Goal: Task Accomplishment & Management: Use online tool/utility

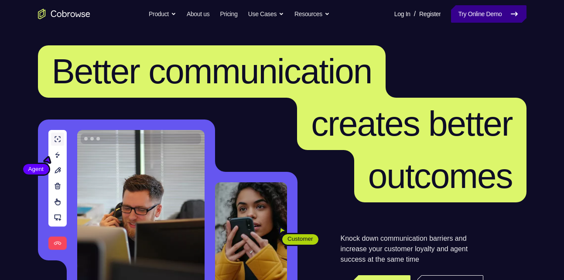
click at [468, 22] on link "Try Online Demo" at bounding box center [488, 13] width 75 height 17
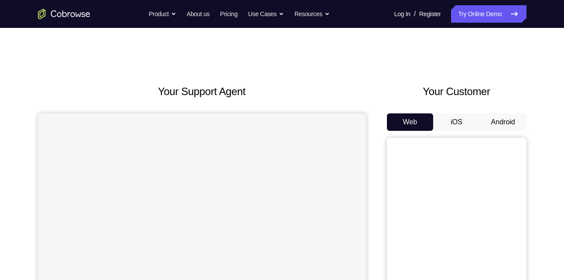
click at [507, 120] on button "Android" at bounding box center [503, 121] width 47 height 17
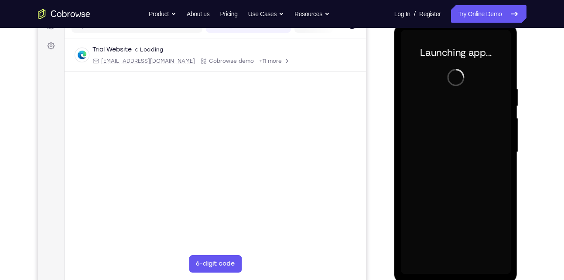
scroll to position [129, 0]
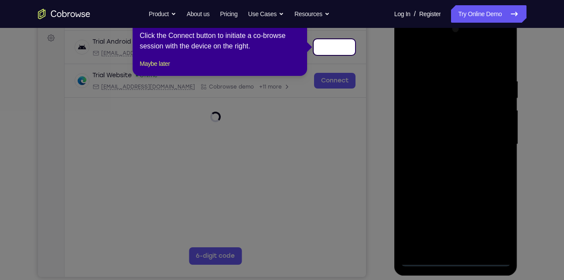
click at [460, 258] on icon at bounding box center [285, 140] width 570 height 280
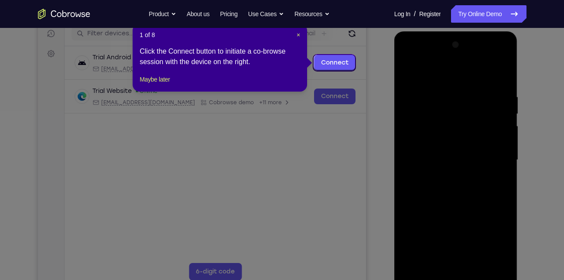
scroll to position [112, 0]
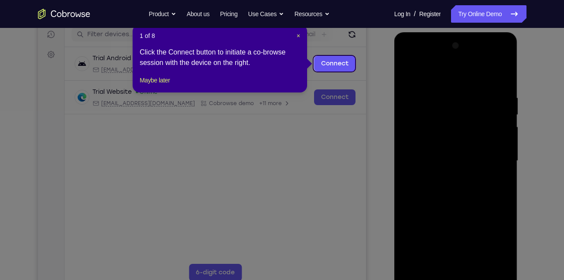
click at [441, 157] on icon at bounding box center [285, 140] width 570 height 280
click at [298, 34] on span "×" at bounding box center [298, 35] width 3 height 7
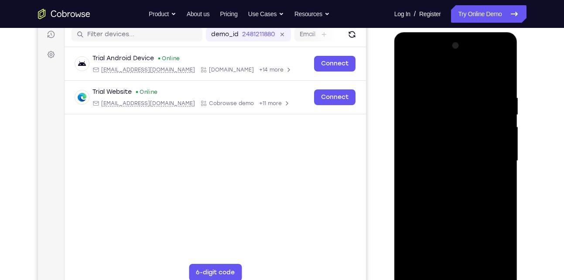
click at [456, 276] on div at bounding box center [456, 161] width 110 height 244
click at [496, 239] on div at bounding box center [456, 161] width 110 height 244
click at [409, 60] on div at bounding box center [456, 161] width 110 height 244
click at [492, 156] on div at bounding box center [456, 161] width 110 height 244
click at [445, 179] on div at bounding box center [456, 161] width 110 height 244
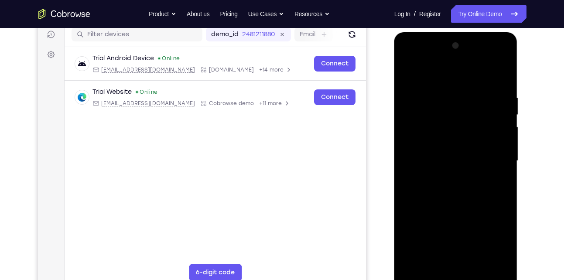
click at [441, 153] on div at bounding box center [456, 161] width 110 height 244
click at [434, 173] on div at bounding box center [456, 161] width 110 height 244
click at [441, 161] on div at bounding box center [456, 161] width 110 height 244
click at [498, 172] on div at bounding box center [456, 161] width 110 height 244
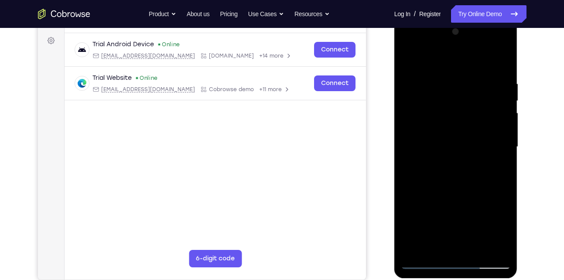
scroll to position [126, 0]
click at [491, 60] on div at bounding box center [456, 147] width 110 height 244
click at [430, 147] on div at bounding box center [456, 147] width 110 height 244
click at [445, 177] on div at bounding box center [456, 147] width 110 height 244
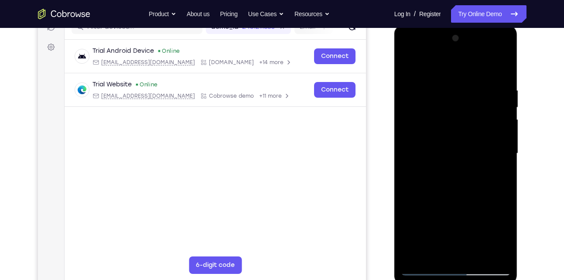
scroll to position [118, 0]
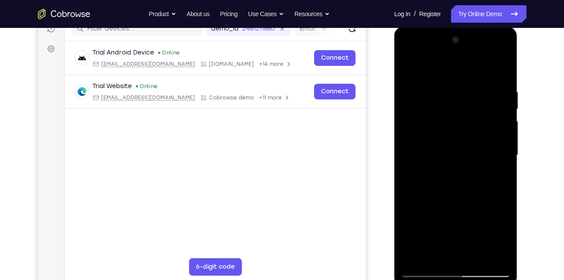
click at [501, 77] on div at bounding box center [456, 155] width 110 height 244
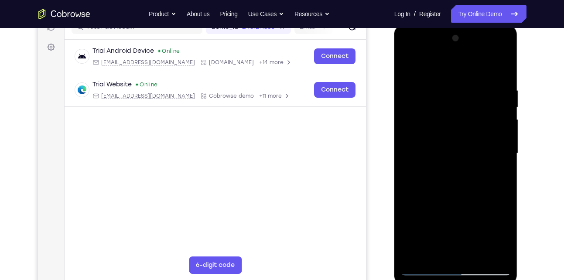
scroll to position [107, 0]
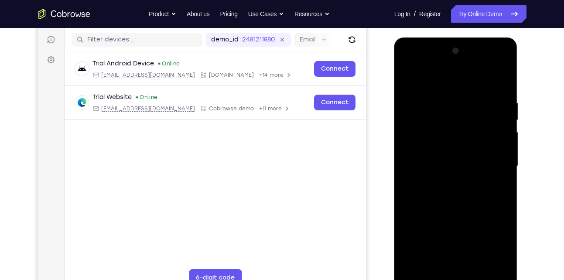
click at [505, 78] on div at bounding box center [456, 166] width 110 height 244
click at [410, 76] on div at bounding box center [456, 166] width 110 height 244
click at [447, 97] on div at bounding box center [456, 166] width 110 height 244
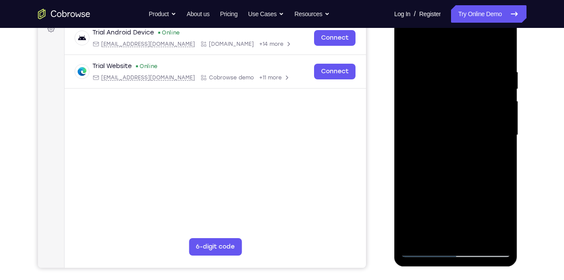
click at [495, 150] on div at bounding box center [456, 135] width 110 height 244
click at [409, 154] on div at bounding box center [456, 135] width 110 height 244
click at [488, 237] on div at bounding box center [456, 135] width 110 height 244
click at [409, 51] on div at bounding box center [456, 135] width 110 height 244
click at [479, 78] on div at bounding box center [456, 135] width 110 height 244
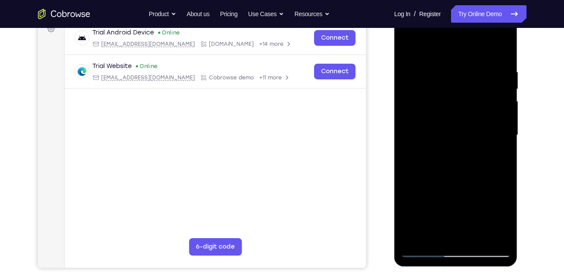
click at [457, 181] on div at bounding box center [456, 135] width 110 height 244
click at [446, 234] on div at bounding box center [456, 135] width 110 height 244
click at [495, 157] on div at bounding box center [456, 135] width 110 height 244
click at [409, 49] on div at bounding box center [456, 135] width 110 height 244
drag, startPoint x: 456, startPoint y: 152, endPoint x: 466, endPoint y: 107, distance: 46.5
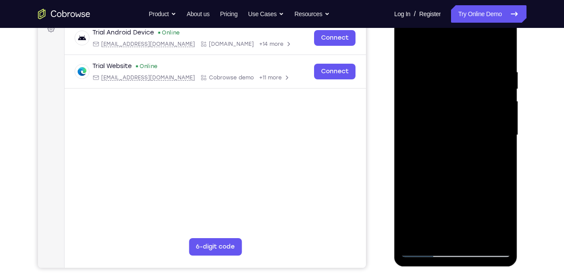
click at [466, 107] on div at bounding box center [456, 135] width 110 height 244
click at [456, 186] on div at bounding box center [456, 135] width 110 height 244
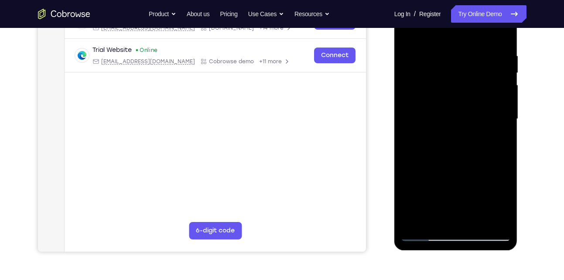
click at [432, 201] on div at bounding box center [456, 119] width 110 height 244
click at [443, 203] on div at bounding box center [456, 119] width 110 height 244
click at [425, 126] on div at bounding box center [456, 119] width 110 height 244
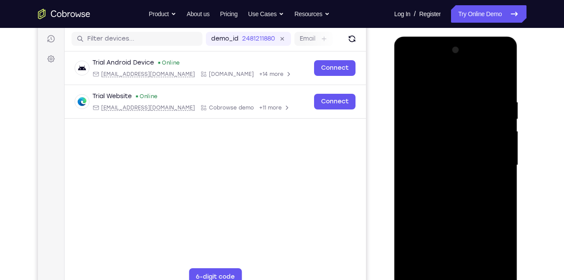
scroll to position [107, 0]
click at [407, 83] on div at bounding box center [456, 166] width 110 height 244
drag, startPoint x: 460, startPoint y: 162, endPoint x: 470, endPoint y: 235, distance: 73.9
click at [470, 235] on div at bounding box center [456, 166] width 110 height 244
click at [461, 179] on div at bounding box center [456, 166] width 110 height 244
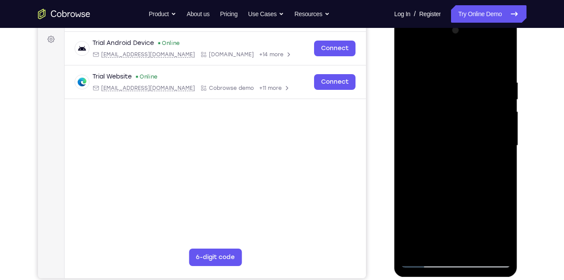
scroll to position [131, 0]
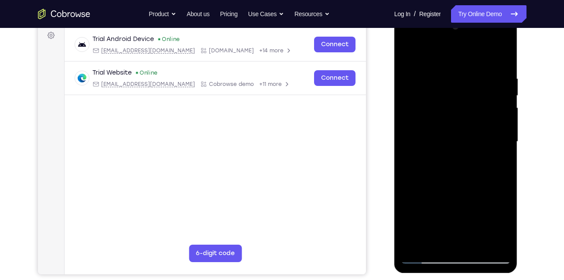
click at [490, 186] on div at bounding box center [456, 142] width 110 height 244
click at [494, 180] on div at bounding box center [456, 142] width 110 height 244
click at [498, 162] on div at bounding box center [456, 142] width 110 height 244
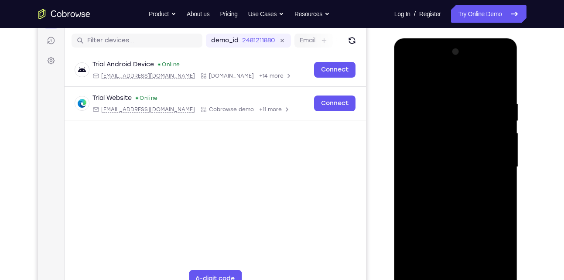
scroll to position [106, 0]
click at [409, 81] on div at bounding box center [456, 167] width 110 height 244
click at [451, 201] on div at bounding box center [456, 167] width 110 height 244
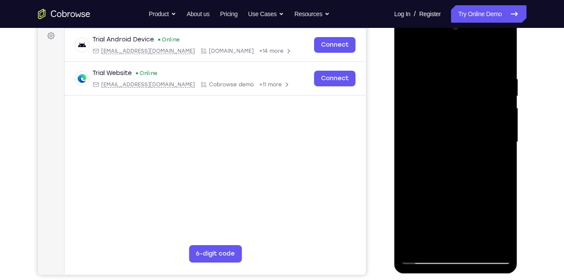
scroll to position [131, 0]
click at [471, 218] on div at bounding box center [456, 142] width 110 height 244
click at [479, 218] on div at bounding box center [456, 142] width 110 height 244
click at [439, 156] on div at bounding box center [456, 142] width 110 height 244
drag, startPoint x: 465, startPoint y: 120, endPoint x: 472, endPoint y: 233, distance: 113.6
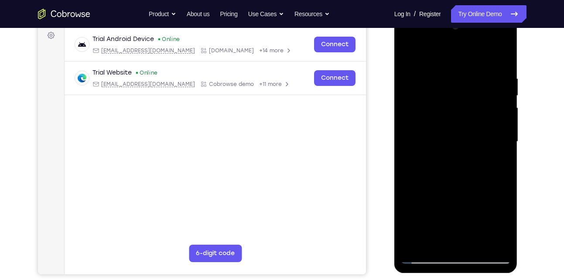
click at [472, 233] on div at bounding box center [456, 142] width 110 height 244
drag, startPoint x: 450, startPoint y: 112, endPoint x: 454, endPoint y: 206, distance: 93.9
click at [454, 206] on div at bounding box center [456, 142] width 110 height 244
drag, startPoint x: 458, startPoint y: 123, endPoint x: 460, endPoint y: 194, distance: 70.7
click at [460, 194] on div at bounding box center [456, 142] width 110 height 244
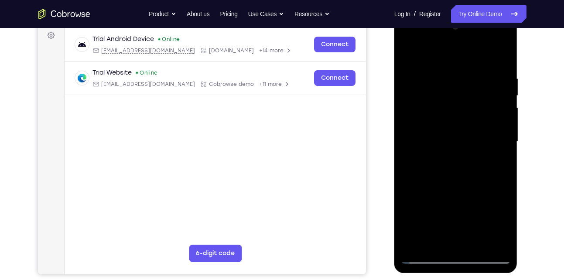
click at [407, 58] on div at bounding box center [456, 142] width 110 height 244
drag, startPoint x: 461, startPoint y: 199, endPoint x: 464, endPoint y: 167, distance: 32.0
click at [464, 167] on div at bounding box center [456, 142] width 110 height 244
click at [448, 182] on div at bounding box center [456, 142] width 110 height 244
click at [407, 54] on div at bounding box center [456, 142] width 110 height 244
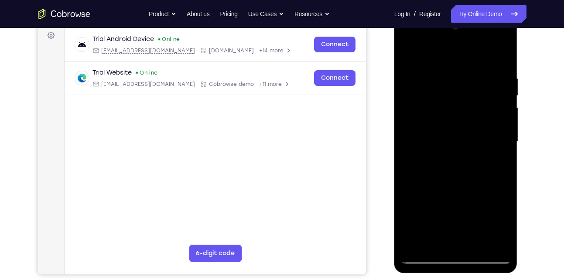
drag, startPoint x: 463, startPoint y: 133, endPoint x: 473, endPoint y: 266, distance: 133.0
click at [473, 266] on div at bounding box center [455, 143] width 123 height 260
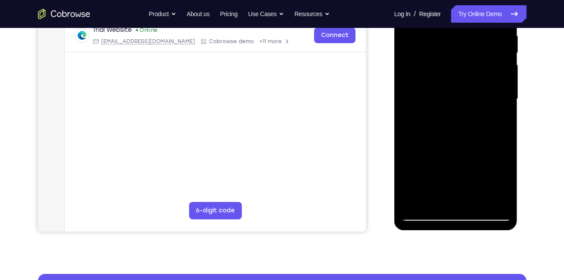
scroll to position [177, 0]
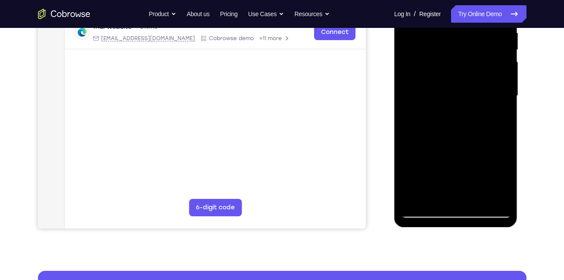
drag, startPoint x: 438, startPoint y: 189, endPoint x: 449, endPoint y: 128, distance: 61.5
click at [449, 128] on div at bounding box center [456, 96] width 110 height 244
click at [439, 168] on div at bounding box center [456, 96] width 110 height 244
click at [438, 194] on div at bounding box center [456, 96] width 110 height 244
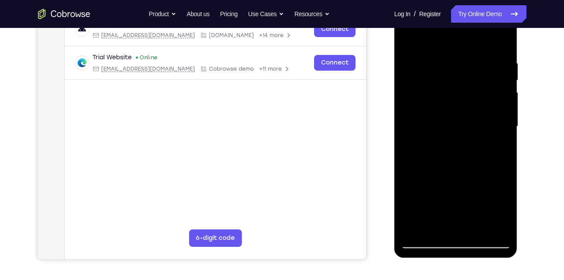
scroll to position [145, 0]
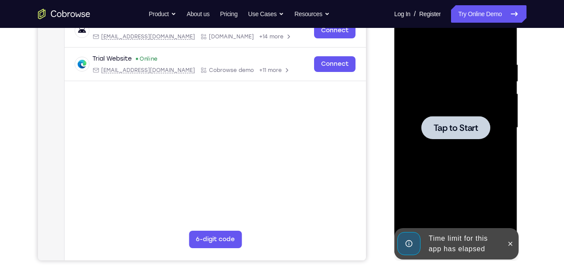
click at [493, 149] on div at bounding box center [456, 128] width 110 height 244
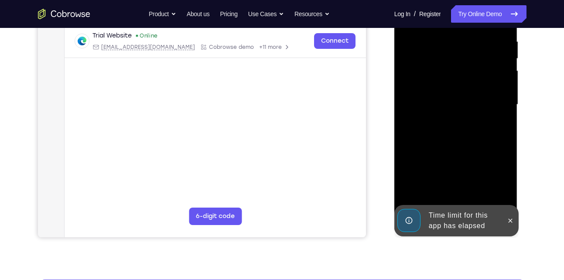
scroll to position [169, 0]
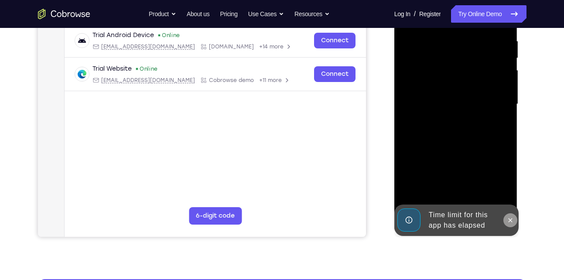
click at [509, 218] on icon at bounding box center [510, 220] width 7 height 7
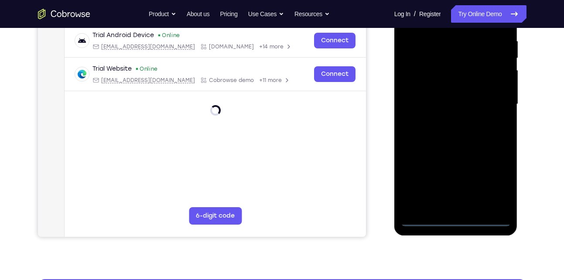
click at [454, 218] on div at bounding box center [456, 104] width 110 height 244
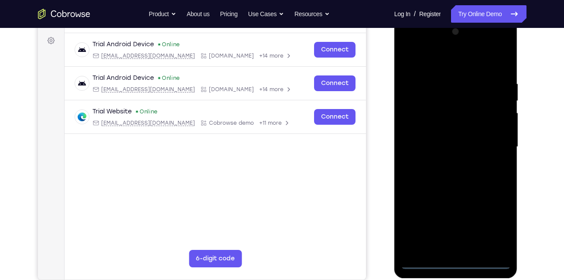
click at [489, 220] on div at bounding box center [456, 147] width 110 height 244
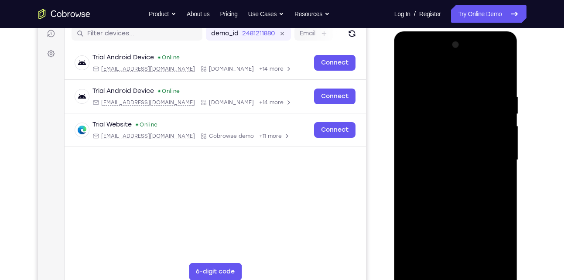
click at [408, 58] on div at bounding box center [456, 160] width 110 height 244
click at [492, 163] on div at bounding box center [456, 160] width 110 height 244
click at [468, 263] on div at bounding box center [456, 160] width 110 height 244
click at [441, 149] on div at bounding box center [456, 160] width 110 height 244
click at [431, 170] on div at bounding box center [456, 160] width 110 height 244
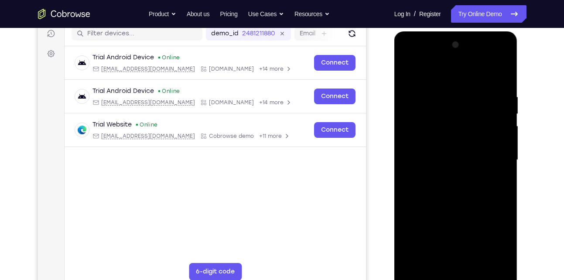
click at [463, 160] on div at bounding box center [456, 160] width 110 height 244
click at [496, 172] on div at bounding box center [456, 160] width 110 height 244
click at [466, 161] on div at bounding box center [456, 160] width 110 height 244
click at [501, 87] on div at bounding box center [456, 160] width 110 height 244
click at [481, 265] on div at bounding box center [456, 160] width 110 height 244
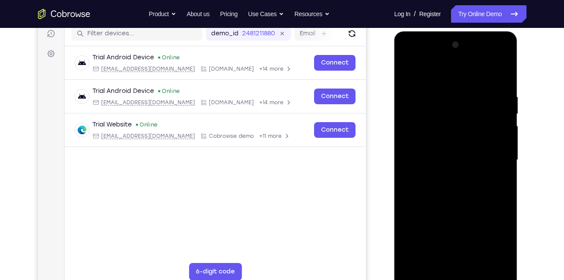
click at [454, 207] on div at bounding box center [456, 160] width 110 height 244
drag, startPoint x: 471, startPoint y: 151, endPoint x: 488, endPoint y: 257, distance: 107.7
click at [488, 257] on div at bounding box center [456, 160] width 110 height 244
click at [494, 74] on div at bounding box center [456, 160] width 110 height 244
click at [411, 74] on div at bounding box center [456, 160] width 110 height 244
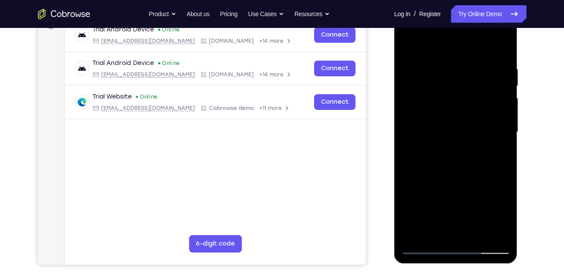
scroll to position [141, 0]
click at [474, 233] on div at bounding box center [456, 132] width 110 height 244
click at [449, 147] on div at bounding box center [456, 132] width 110 height 244
click at [432, 231] on div at bounding box center [456, 132] width 110 height 244
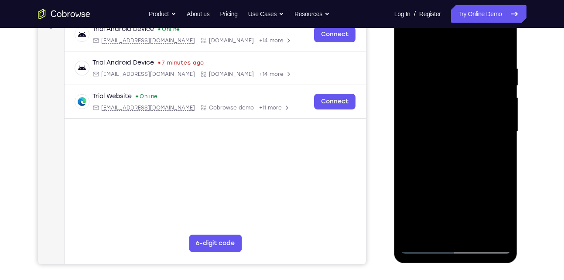
click at [406, 44] on div at bounding box center [456, 132] width 110 height 244
drag, startPoint x: 448, startPoint y: 177, endPoint x: 460, endPoint y: 109, distance: 68.6
click at [460, 109] on div at bounding box center [456, 132] width 110 height 244
click at [445, 199] on div at bounding box center [456, 132] width 110 height 244
click at [429, 229] on div at bounding box center [456, 132] width 110 height 244
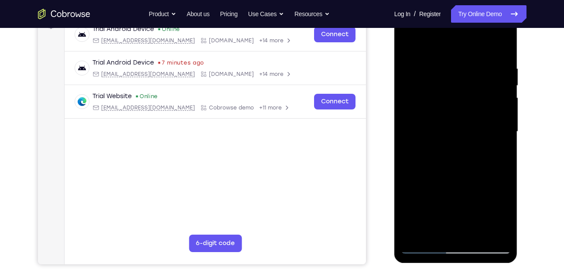
click at [408, 44] on div at bounding box center [456, 132] width 110 height 244
click at [407, 43] on div at bounding box center [456, 132] width 110 height 244
click at [442, 65] on div at bounding box center [456, 132] width 110 height 244
click at [499, 133] on div at bounding box center [456, 132] width 110 height 244
click at [446, 231] on div at bounding box center [456, 132] width 110 height 244
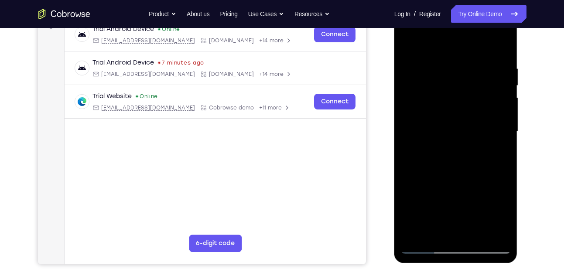
click at [476, 131] on div at bounding box center [456, 132] width 110 height 244
click at [474, 230] on div at bounding box center [456, 132] width 110 height 244
click at [497, 230] on div at bounding box center [456, 132] width 110 height 244
click at [489, 233] on div at bounding box center [456, 132] width 110 height 244
click at [501, 52] on div at bounding box center [456, 132] width 110 height 244
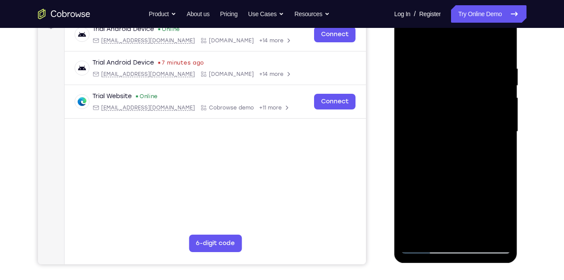
click at [478, 235] on div at bounding box center [456, 132] width 110 height 244
drag, startPoint x: 455, startPoint y: 136, endPoint x: 461, endPoint y: 236, distance: 100.9
click at [461, 236] on div at bounding box center [456, 132] width 110 height 244
drag, startPoint x: 454, startPoint y: 143, endPoint x: 453, endPoint y: 242, distance: 99.9
click at [453, 242] on div at bounding box center [456, 132] width 110 height 244
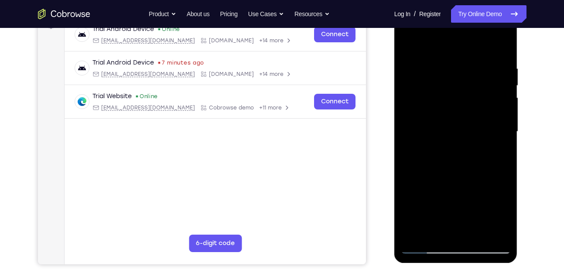
drag, startPoint x: 449, startPoint y: 161, endPoint x: 450, endPoint y: 33, distance: 128.2
click at [450, 33] on div at bounding box center [456, 132] width 110 height 244
drag, startPoint x: 450, startPoint y: 167, endPoint x: 461, endPoint y: 114, distance: 54.7
click at [461, 114] on div at bounding box center [456, 132] width 110 height 244
drag, startPoint x: 458, startPoint y: 197, endPoint x: 470, endPoint y: 108, distance: 89.7
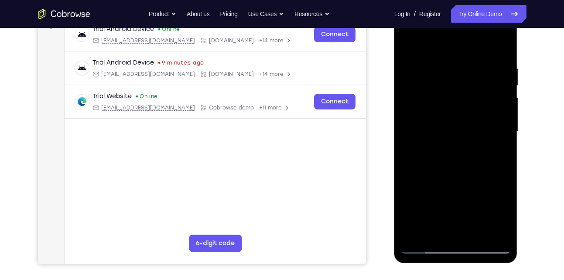
click at [470, 108] on div at bounding box center [456, 132] width 110 height 244
drag, startPoint x: 440, startPoint y: 138, endPoint x: 461, endPoint y: 302, distance: 165.3
click at [461, 265] on html "Online web based iOS Simulators and Android Emulators. Run iPhone, iPad, Mobile…" at bounding box center [456, 134] width 124 height 262
click at [411, 40] on div at bounding box center [456, 132] width 110 height 244
click at [478, 233] on div at bounding box center [456, 132] width 110 height 244
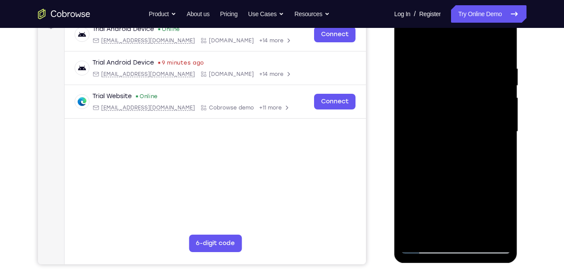
click at [413, 44] on div at bounding box center [456, 132] width 110 height 244
click at [465, 161] on div at bounding box center [456, 132] width 110 height 244
click at [504, 173] on div at bounding box center [456, 132] width 110 height 244
drag, startPoint x: 458, startPoint y: 185, endPoint x: 465, endPoint y: 130, distance: 55.0
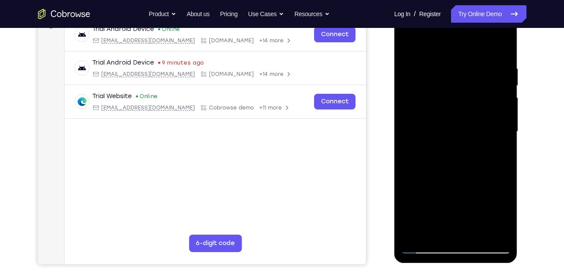
click at [465, 130] on div at bounding box center [456, 132] width 110 height 244
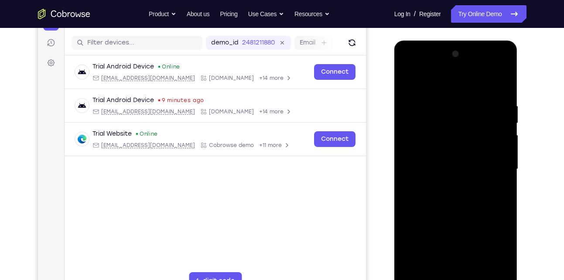
scroll to position [102, 0]
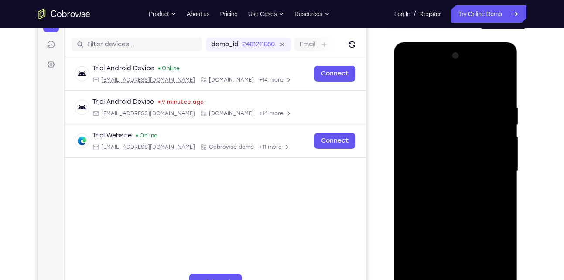
click at [502, 157] on div at bounding box center [456, 171] width 110 height 244
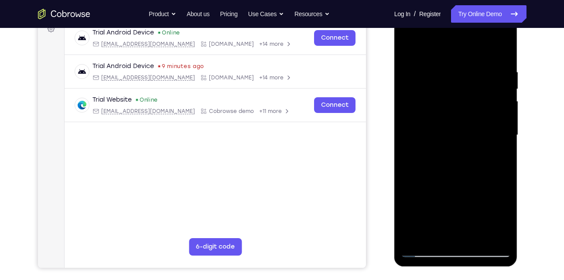
scroll to position [139, 0]
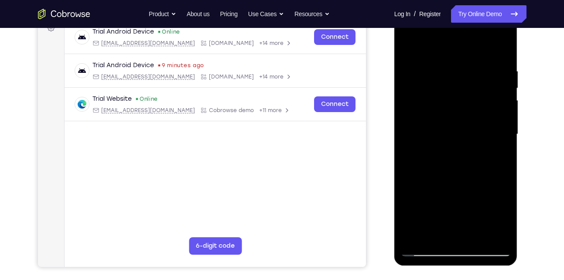
click at [417, 200] on div at bounding box center [456, 134] width 110 height 244
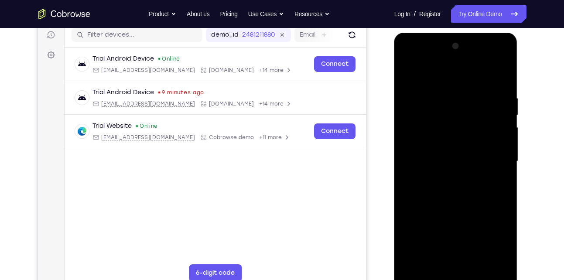
scroll to position [109, 0]
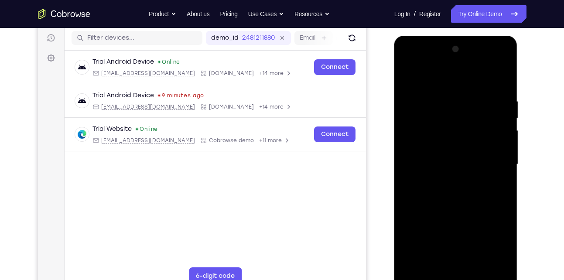
drag, startPoint x: 447, startPoint y: 138, endPoint x: 463, endPoint y: 79, distance: 60.9
click at [463, 79] on div at bounding box center [456, 164] width 110 height 244
drag, startPoint x: 454, startPoint y: 184, endPoint x: 473, endPoint y: 69, distance: 116.7
click at [473, 69] on div at bounding box center [456, 164] width 110 height 244
drag, startPoint x: 447, startPoint y: 205, endPoint x: 470, endPoint y: 74, distance: 132.9
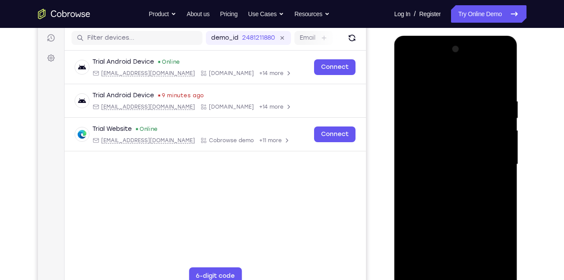
click at [470, 74] on div at bounding box center [456, 164] width 110 height 244
drag, startPoint x: 455, startPoint y: 197, endPoint x: 472, endPoint y: 105, distance: 93.7
click at [472, 105] on div at bounding box center [456, 164] width 110 height 244
drag, startPoint x: 453, startPoint y: 201, endPoint x: 473, endPoint y: 82, distance: 120.8
click at [473, 82] on div at bounding box center [456, 164] width 110 height 244
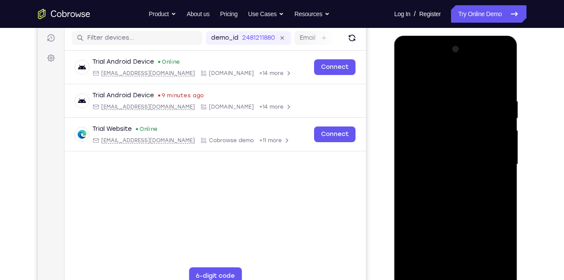
drag, startPoint x: 456, startPoint y: 200, endPoint x: 470, endPoint y: 100, distance: 100.9
click at [470, 100] on div at bounding box center [456, 164] width 110 height 244
click at [431, 239] on div at bounding box center [456, 164] width 110 height 244
click at [498, 160] on div at bounding box center [456, 164] width 110 height 244
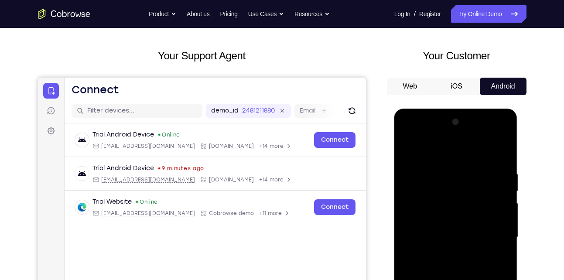
scroll to position [106, 0]
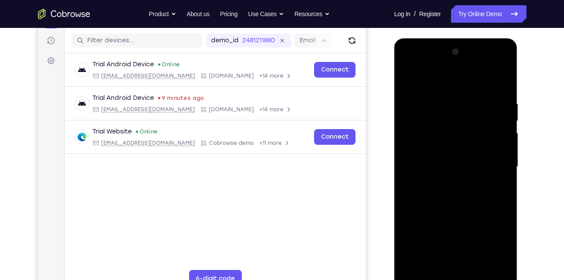
drag, startPoint x: 453, startPoint y: 137, endPoint x: 483, endPoint y: 41, distance: 100.4
click at [483, 41] on div at bounding box center [455, 168] width 123 height 260
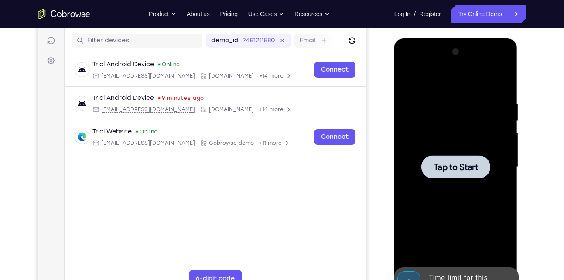
click at [462, 204] on div at bounding box center [456, 167] width 110 height 244
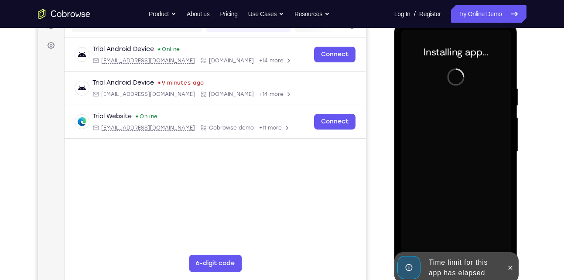
scroll to position [122, 0]
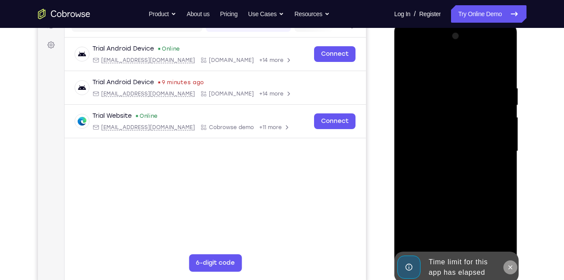
click at [513, 267] on icon at bounding box center [510, 267] width 7 height 7
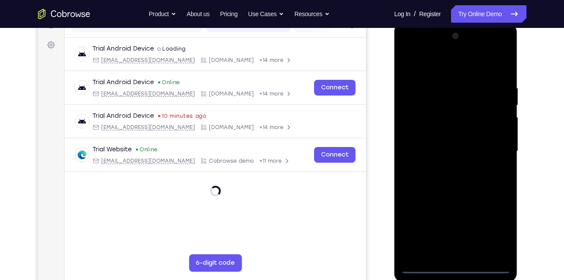
click at [455, 267] on div at bounding box center [456, 151] width 110 height 244
click at [497, 231] on div at bounding box center [456, 151] width 110 height 244
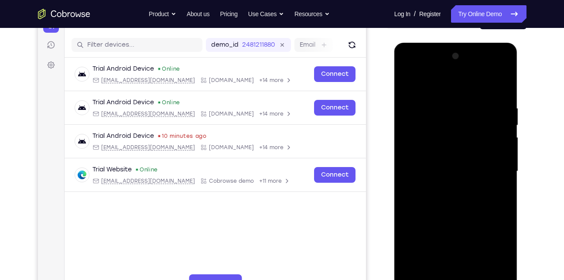
scroll to position [100, 0]
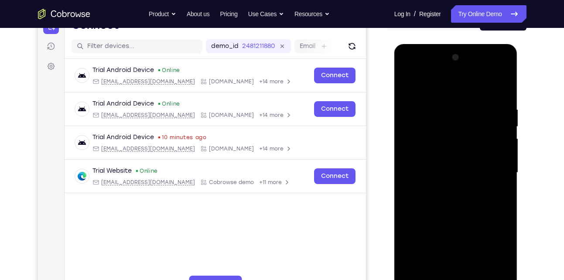
click at [408, 71] on div at bounding box center [456, 173] width 110 height 244
click at [489, 174] on div at bounding box center [456, 173] width 110 height 244
click at [444, 189] on div at bounding box center [456, 173] width 110 height 244
click at [436, 167] on div at bounding box center [456, 173] width 110 height 244
click at [427, 187] on div at bounding box center [456, 173] width 110 height 244
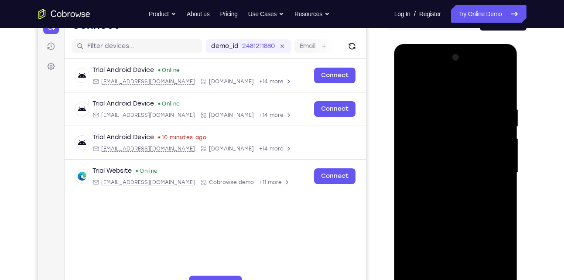
click at [500, 154] on div at bounding box center [456, 173] width 110 height 244
click at [454, 172] on div at bounding box center [456, 173] width 110 height 244
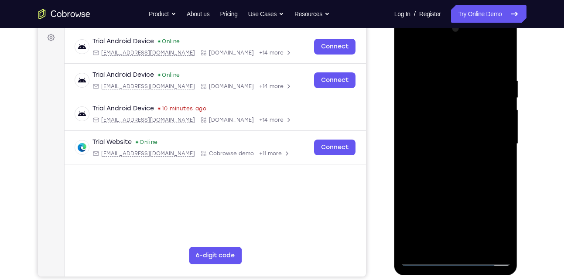
click at [503, 68] on div at bounding box center [456, 144] width 110 height 244
drag, startPoint x: 479, startPoint y: 187, endPoint x: 485, endPoint y: 161, distance: 26.3
click at [485, 161] on div at bounding box center [456, 144] width 110 height 244
click at [506, 141] on div at bounding box center [456, 144] width 110 height 244
click at [504, 141] on div at bounding box center [456, 144] width 110 height 244
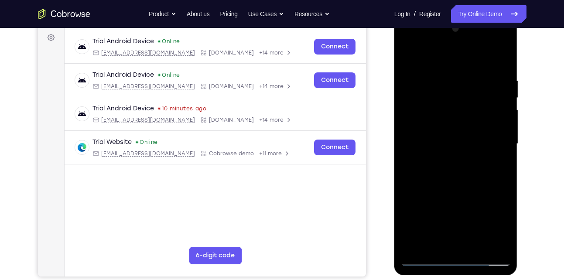
click at [505, 142] on div at bounding box center [456, 144] width 110 height 244
click at [405, 143] on div at bounding box center [456, 144] width 110 height 244
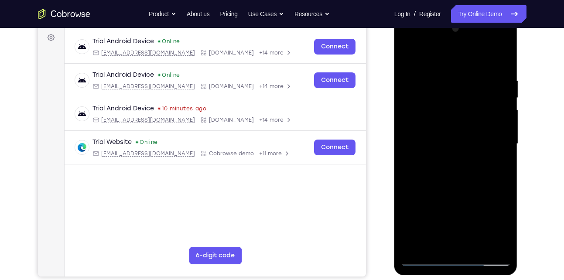
click at [408, 138] on div at bounding box center [456, 144] width 110 height 244
click at [431, 80] on div at bounding box center [456, 144] width 110 height 244
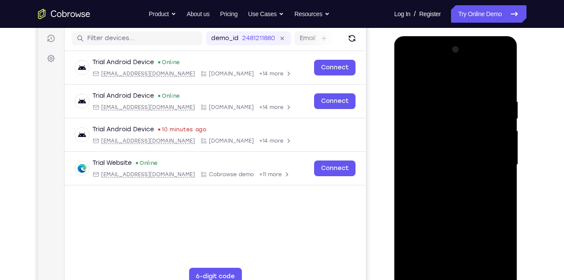
scroll to position [104, 0]
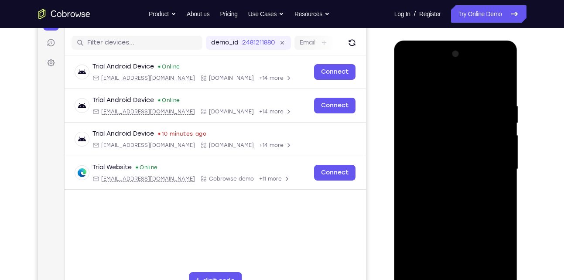
drag, startPoint x: 483, startPoint y: 134, endPoint x: 485, endPoint y: 186, distance: 52.0
click at [485, 186] on div at bounding box center [456, 169] width 110 height 244
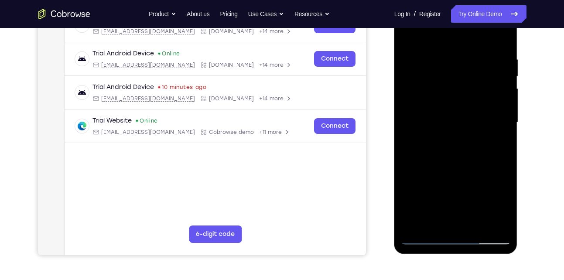
scroll to position [151, 0]
click at [477, 223] on div at bounding box center [456, 122] width 110 height 244
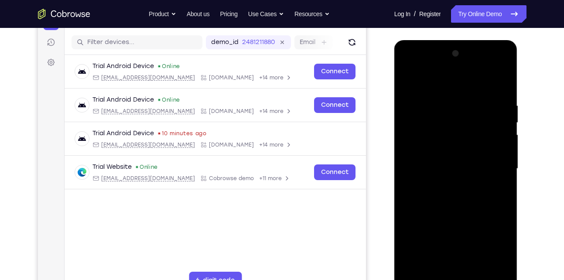
scroll to position [97, 0]
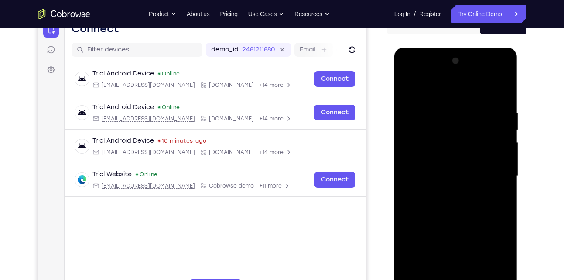
click at [459, 222] on div at bounding box center [456, 176] width 110 height 244
drag, startPoint x: 460, startPoint y: 185, endPoint x: 472, endPoint y: 103, distance: 82.5
click at [472, 103] on div at bounding box center [456, 176] width 110 height 244
drag, startPoint x: 451, startPoint y: 238, endPoint x: 476, endPoint y: 131, distance: 109.7
click at [476, 131] on div at bounding box center [456, 176] width 110 height 244
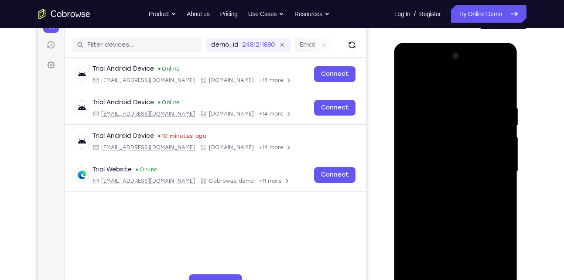
scroll to position [101, 0]
click at [407, 83] on div at bounding box center [456, 172] width 110 height 244
click at [505, 194] on div at bounding box center [456, 172] width 110 height 244
click at [504, 192] on div at bounding box center [456, 172] width 110 height 244
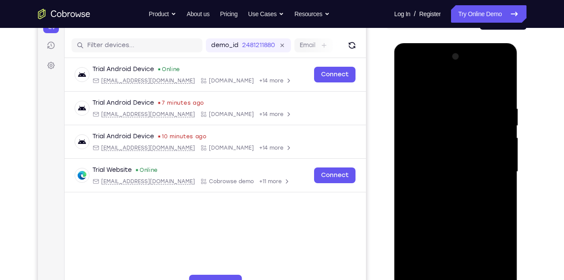
click at [502, 191] on div at bounding box center [456, 172] width 110 height 244
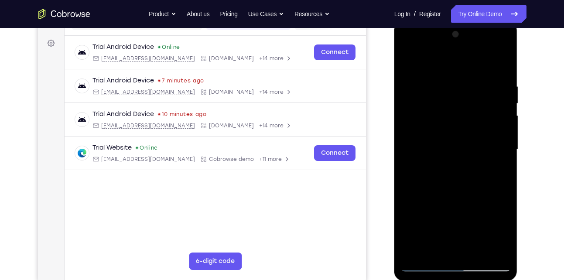
click at [506, 175] on div at bounding box center [456, 149] width 110 height 244
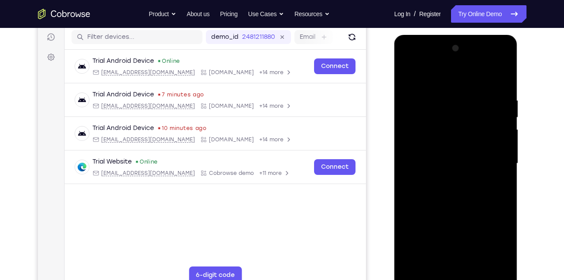
scroll to position [109, 0]
click at [428, 121] on div at bounding box center [456, 164] width 110 height 244
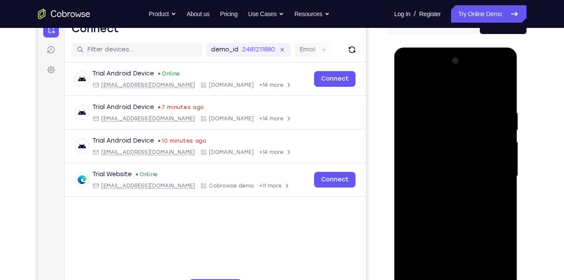
scroll to position [84, 0]
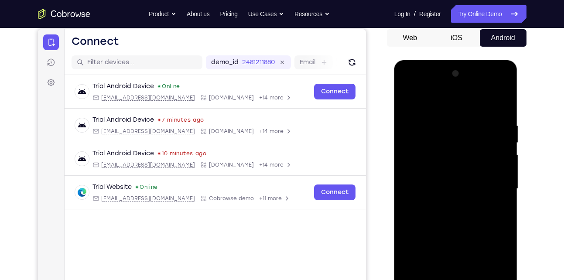
click at [410, 101] on div at bounding box center [456, 189] width 110 height 244
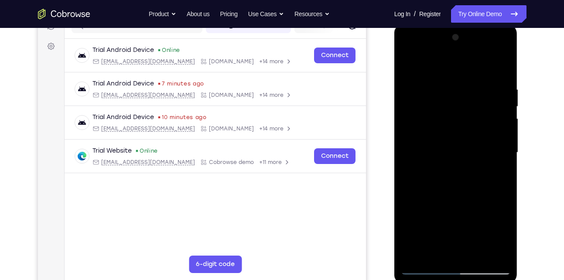
scroll to position [121, 0]
click at [478, 256] on div at bounding box center [456, 152] width 110 height 244
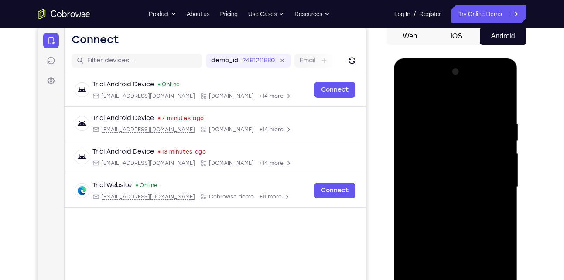
scroll to position [84, 0]
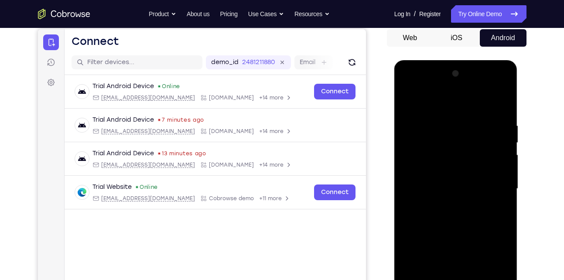
click at [410, 99] on div at bounding box center [456, 189] width 110 height 244
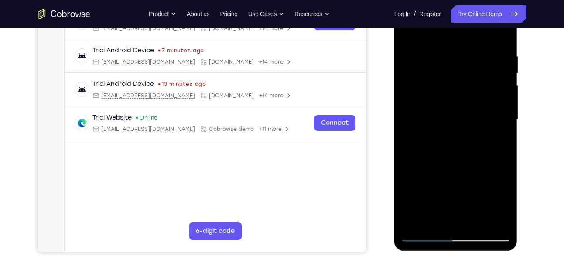
scroll to position [157, 0]
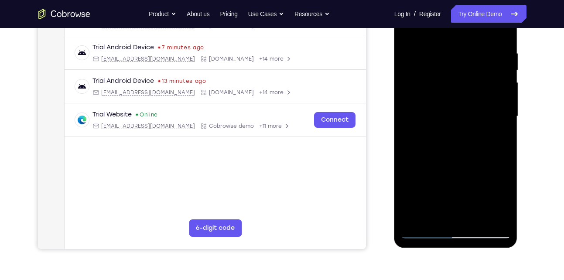
click at [477, 217] on div at bounding box center [456, 116] width 110 height 244
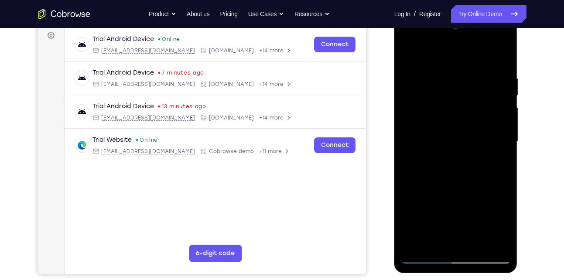
drag, startPoint x: 477, startPoint y: 242, endPoint x: 451, endPoint y: 171, distance: 75.7
click at [451, 171] on div at bounding box center [456, 142] width 110 height 244
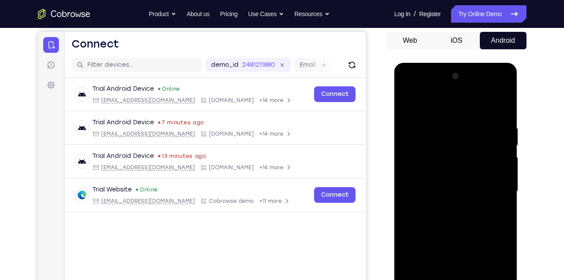
scroll to position [81, 0]
click at [409, 102] on div at bounding box center [456, 192] width 110 height 244
click at [445, 121] on div at bounding box center [456, 192] width 110 height 244
click at [502, 108] on div at bounding box center [456, 192] width 110 height 244
click at [472, 118] on div at bounding box center [456, 192] width 110 height 244
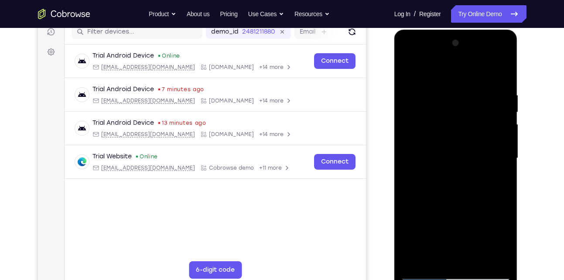
scroll to position [115, 0]
click at [435, 75] on div at bounding box center [456, 158] width 110 height 244
drag, startPoint x: 484, startPoint y: 172, endPoint x: 485, endPoint y: 139, distance: 32.7
click at [485, 139] on div at bounding box center [456, 158] width 110 height 244
click at [498, 160] on div at bounding box center [456, 158] width 110 height 244
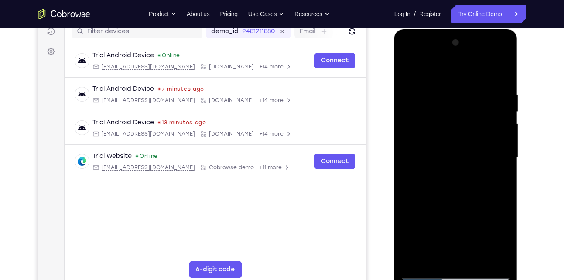
drag, startPoint x: 437, startPoint y: 119, endPoint x: 515, endPoint y: 297, distance: 194.7
click at [515, 280] on html "Online web based iOS Simulators and Android Emulators. Run iPhone, iPad, Mobile…" at bounding box center [456, 160] width 124 height 262
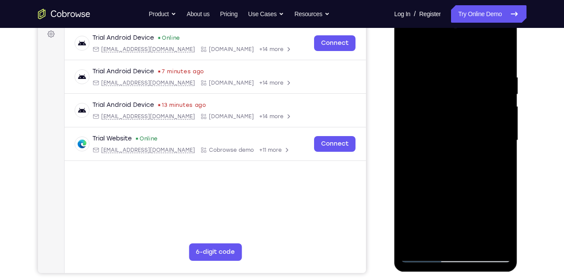
scroll to position [133, 0]
click at [471, 242] on div at bounding box center [456, 140] width 110 height 244
click at [409, 51] on div at bounding box center [456, 140] width 110 height 244
click at [471, 73] on div at bounding box center [456, 140] width 110 height 244
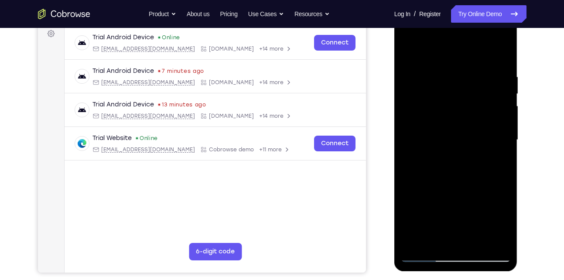
click at [462, 104] on div at bounding box center [456, 140] width 110 height 244
drag, startPoint x: 419, startPoint y: 142, endPoint x: 554, endPoint y: 141, distance: 135.2
click at [519, 141] on html "Online web based iOS Simulators and Android Emulators. Run iPhone, iPad, Mobile…" at bounding box center [456, 142] width 124 height 262
drag, startPoint x: 439, startPoint y: 131, endPoint x: 572, endPoint y: 148, distance: 133.7
click at [519, 148] on html "Online web based iOS Simulators and Android Emulators. Run iPhone, iPad, Mobile…" at bounding box center [456, 142] width 124 height 262
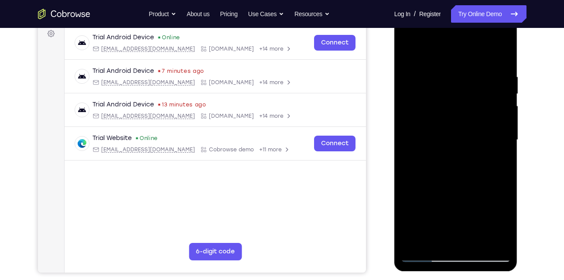
click at [428, 54] on div at bounding box center [456, 140] width 110 height 244
drag, startPoint x: 455, startPoint y: 189, endPoint x: 471, endPoint y: 101, distance: 89.1
click at [471, 101] on div at bounding box center [456, 140] width 110 height 244
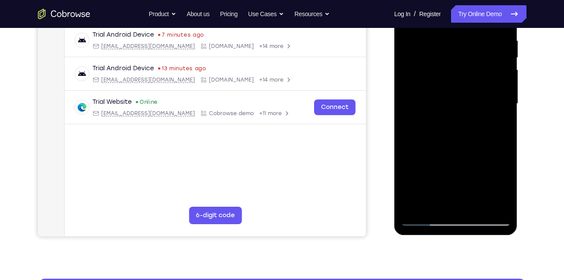
scroll to position [189, 0]
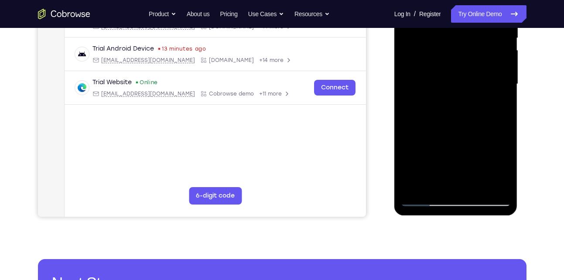
click at [418, 137] on div at bounding box center [456, 84] width 110 height 244
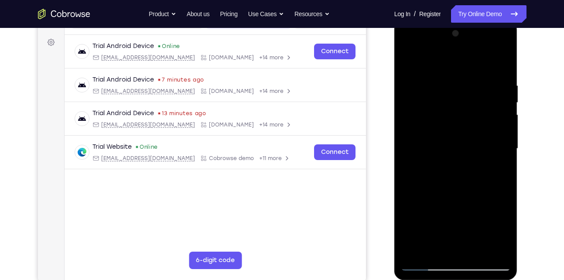
click at [504, 123] on div at bounding box center [456, 149] width 110 height 244
click at [406, 61] on div at bounding box center [456, 149] width 110 height 244
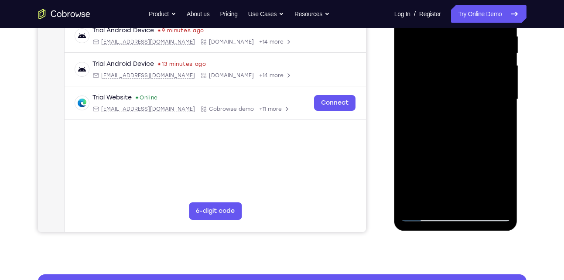
scroll to position [174, 0]
click at [478, 202] on div at bounding box center [456, 99] width 110 height 244
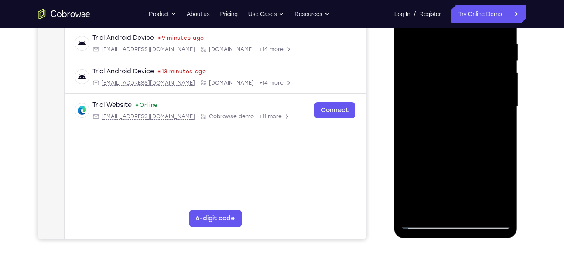
scroll to position [148, 0]
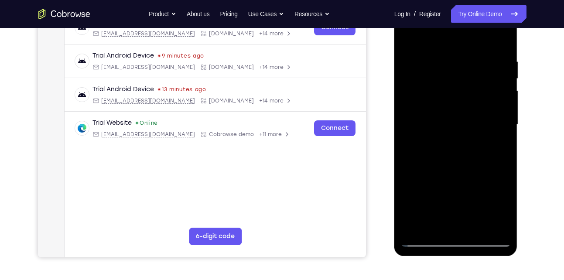
click at [410, 34] on div at bounding box center [456, 125] width 110 height 244
drag, startPoint x: 455, startPoint y: 71, endPoint x: 459, endPoint y: 209, distance: 138.3
click at [459, 209] on div at bounding box center [456, 125] width 110 height 244
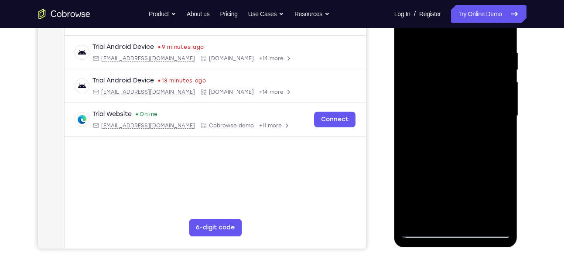
scroll to position [183, 0]
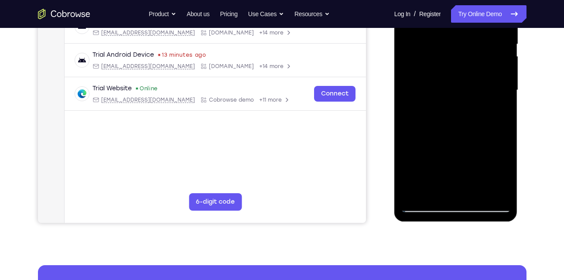
click at [437, 194] on div at bounding box center [456, 90] width 110 height 244
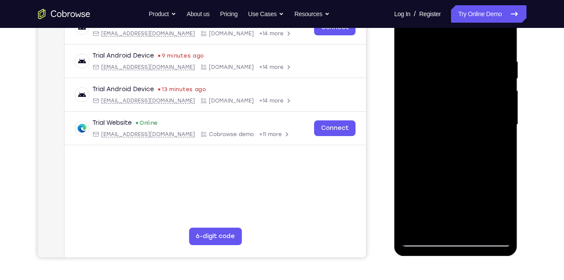
scroll to position [148, 0]
click at [431, 35] on div at bounding box center [456, 125] width 110 height 244
click at [414, 78] on div at bounding box center [456, 125] width 110 height 244
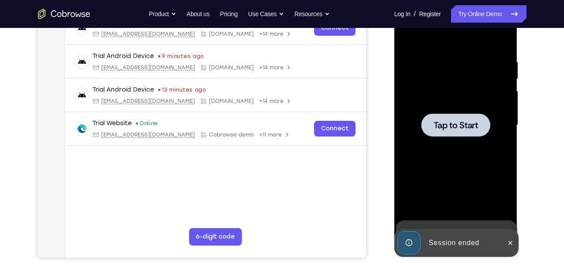
click at [465, 129] on span "Tap to Start" at bounding box center [455, 125] width 44 height 9
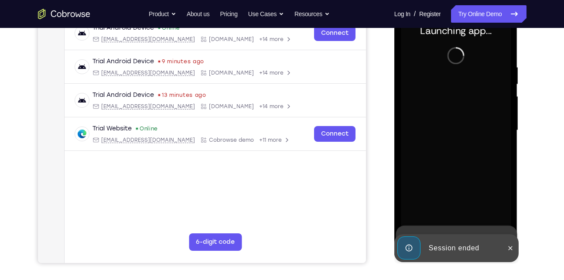
scroll to position [146, 0]
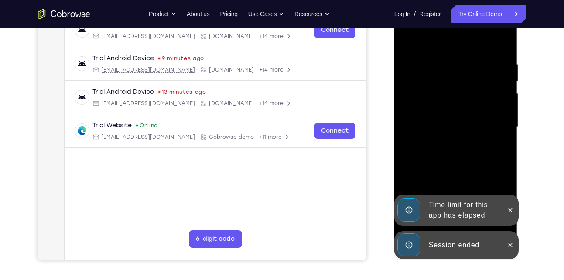
click at [513, 252] on div at bounding box center [510, 245] width 14 height 28
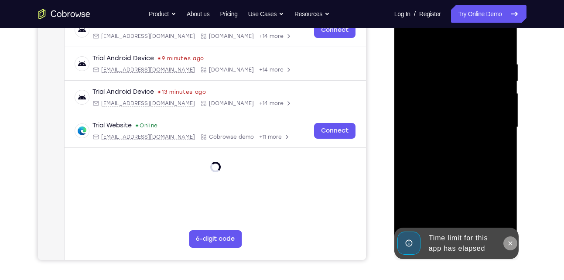
click at [511, 206] on div "Online web based iOS Simulators and Android Emulators. Run iPhone, iPad, Mobile…" at bounding box center [456, 130] width 124 height 262
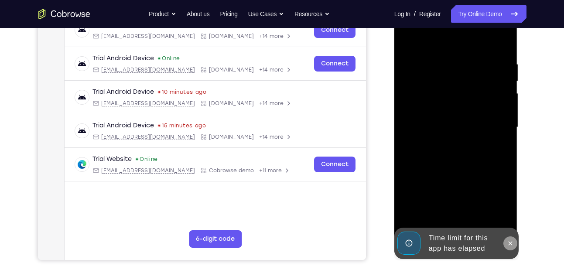
click at [514, 241] on button at bounding box center [510, 243] width 14 height 14
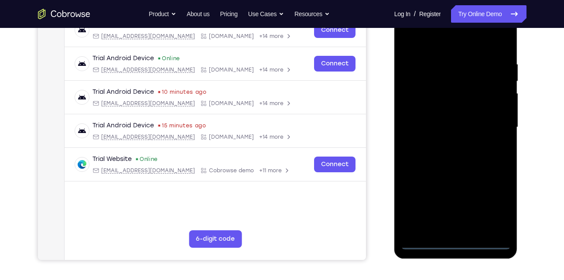
click at [459, 242] on div at bounding box center [456, 127] width 110 height 244
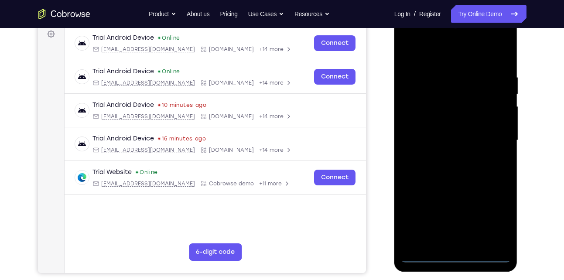
scroll to position [132, 0]
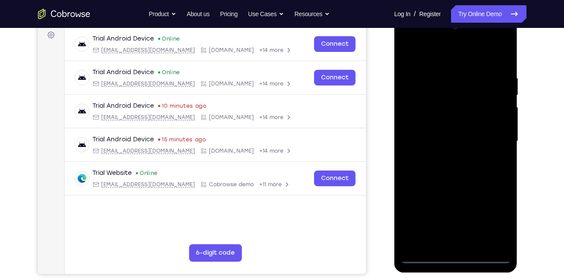
click at [491, 216] on div at bounding box center [456, 141] width 110 height 244
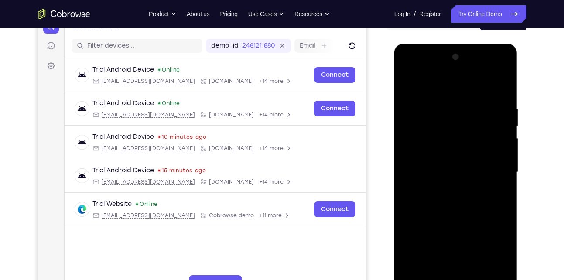
scroll to position [101, 0]
click at [406, 69] on div at bounding box center [456, 172] width 110 height 244
click at [493, 168] on div at bounding box center [456, 172] width 110 height 244
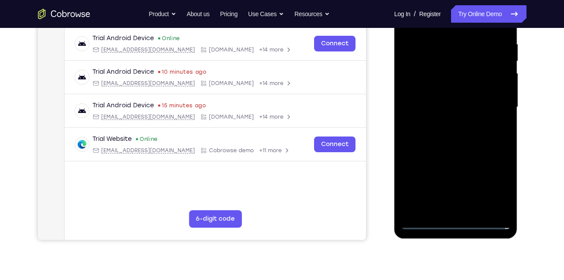
click at [464, 211] on div at bounding box center [456, 107] width 110 height 244
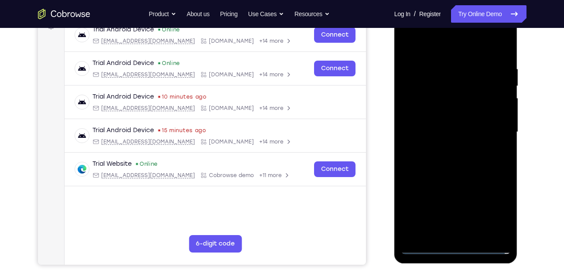
scroll to position [138, 0]
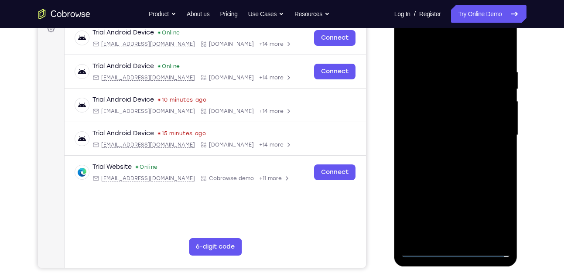
click at [448, 127] on div at bounding box center [456, 135] width 110 height 244
click at [433, 116] on div at bounding box center [456, 135] width 110 height 244
click at [464, 136] on div at bounding box center [456, 135] width 110 height 244
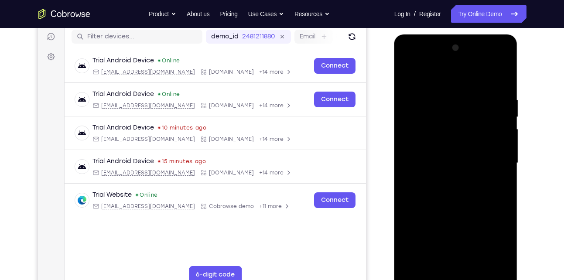
scroll to position [109, 0]
click at [453, 163] on div at bounding box center [456, 163] width 110 height 244
click at [461, 193] on div at bounding box center [456, 163] width 110 height 244
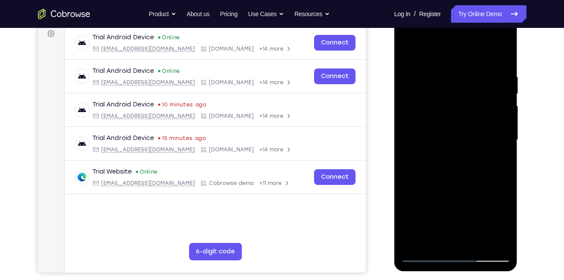
scroll to position [133, 0]
click at [503, 60] on div at bounding box center [456, 139] width 110 height 244
click at [438, 240] on div at bounding box center [456, 139] width 110 height 244
click at [445, 51] on div at bounding box center [456, 139] width 110 height 244
click at [441, 105] on div at bounding box center [456, 139] width 110 height 244
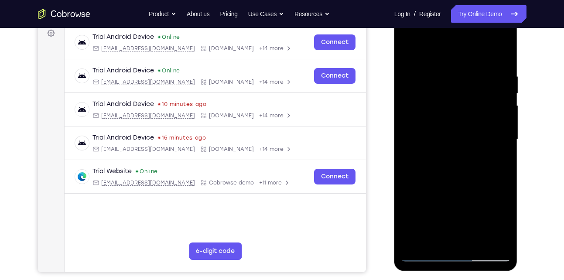
drag, startPoint x: 463, startPoint y: 98, endPoint x: 467, endPoint y: 181, distance: 83.4
click at [467, 181] on div at bounding box center [456, 139] width 110 height 244
click at [411, 53] on div at bounding box center [456, 139] width 110 height 244
click at [435, 241] on div at bounding box center [456, 139] width 110 height 244
click at [445, 51] on div at bounding box center [456, 139] width 110 height 244
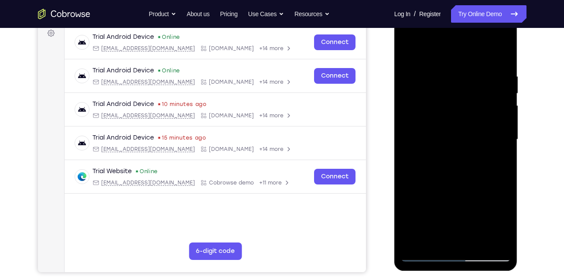
click at [446, 109] on div at bounding box center [456, 139] width 110 height 244
drag, startPoint x: 462, startPoint y: 118, endPoint x: 474, endPoint y: 211, distance: 93.7
click at [474, 211] on div at bounding box center [456, 139] width 110 height 244
click at [474, 240] on div at bounding box center [456, 139] width 110 height 244
click at [451, 187] on div at bounding box center [456, 139] width 110 height 244
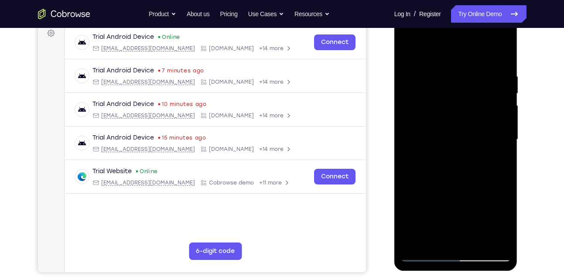
click at [428, 258] on div at bounding box center [456, 139] width 110 height 244
click at [435, 243] on div at bounding box center [456, 139] width 110 height 244
click at [414, 242] on div at bounding box center [456, 139] width 110 height 244
click at [498, 243] on div at bounding box center [456, 139] width 110 height 244
click at [478, 241] on div at bounding box center [456, 139] width 110 height 244
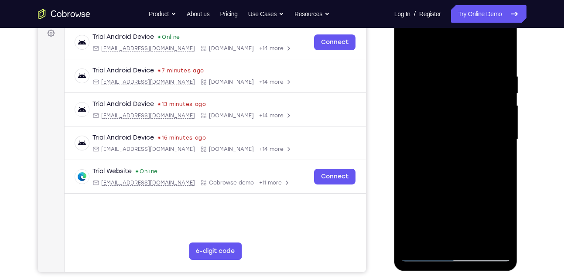
click at [447, 174] on div at bounding box center [456, 139] width 110 height 244
click at [436, 51] on div at bounding box center [456, 139] width 110 height 244
drag, startPoint x: 460, startPoint y: 106, endPoint x: 475, endPoint y: 202, distance: 97.7
click at [475, 202] on div at bounding box center [456, 139] width 110 height 244
click at [437, 72] on div at bounding box center [456, 139] width 110 height 244
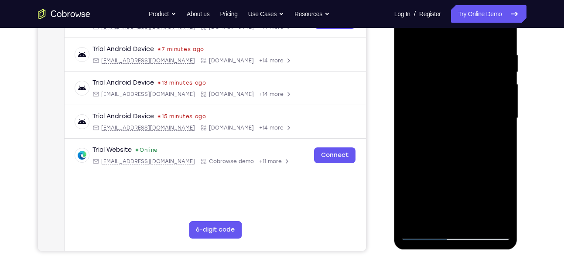
scroll to position [154, 0]
click at [467, 205] on div at bounding box center [456, 119] width 110 height 244
click at [458, 194] on div at bounding box center [456, 119] width 110 height 244
click at [468, 190] on div at bounding box center [456, 119] width 110 height 244
click at [497, 222] on div at bounding box center [456, 119] width 110 height 244
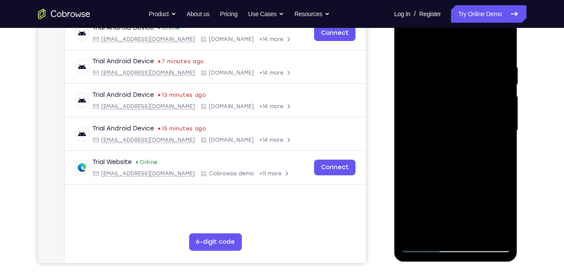
scroll to position [131, 0]
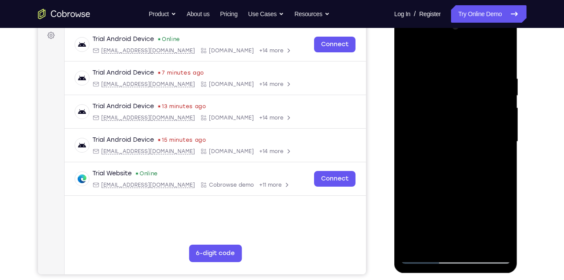
click at [477, 242] on div at bounding box center [456, 142] width 110 height 244
click at [416, 53] on div at bounding box center [456, 142] width 110 height 244
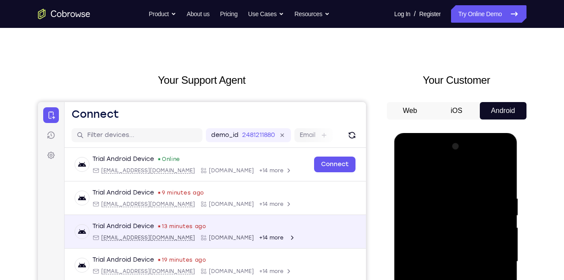
scroll to position [0, 0]
